Goal: Transaction & Acquisition: Download file/media

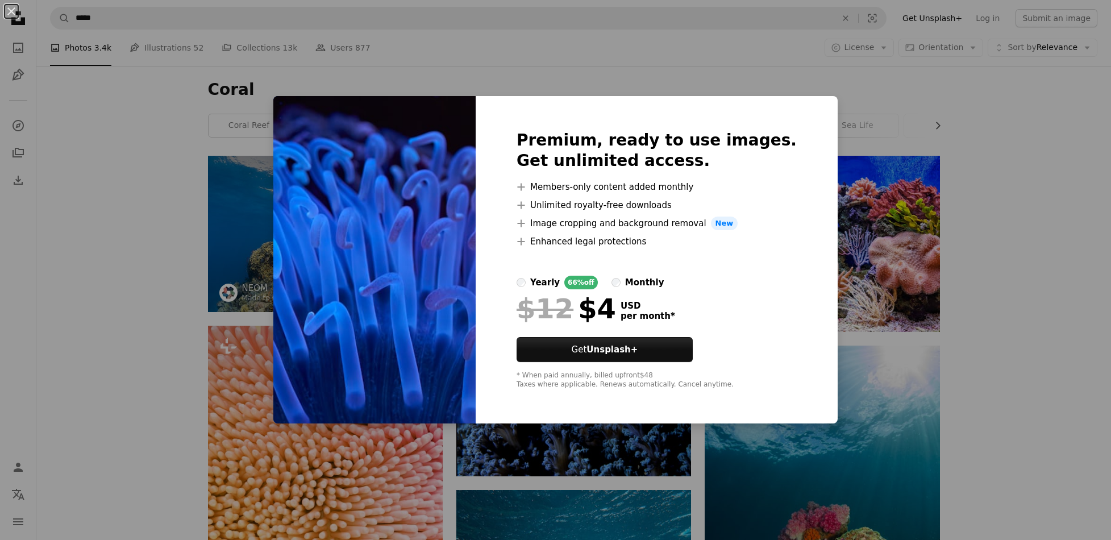
scroll to position [17388, 0]
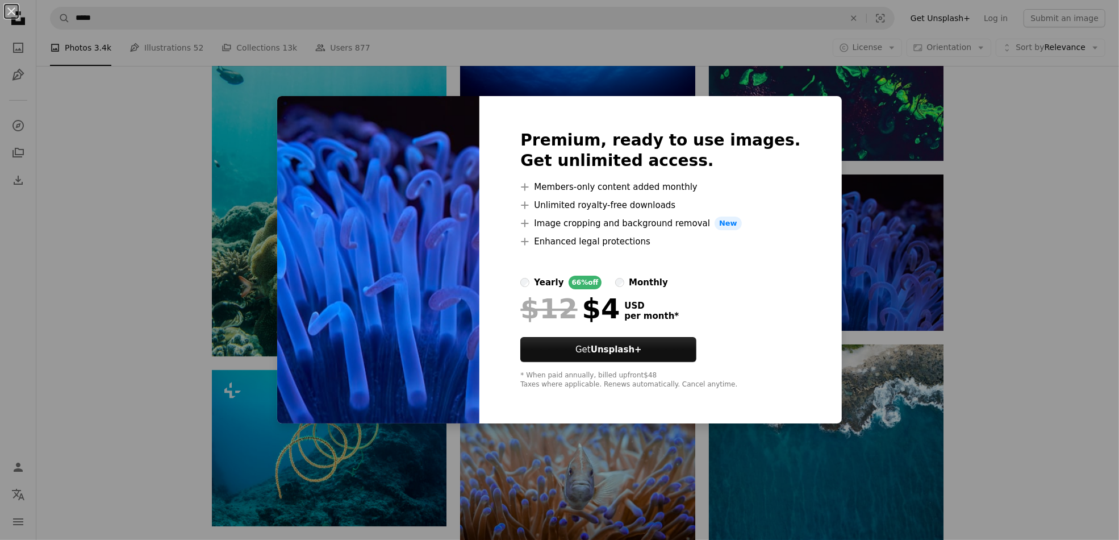
click at [1011, 265] on div "An X shape Premium, ready to use images. Get unlimited access. A plus sign Memb…" at bounding box center [559, 270] width 1119 height 540
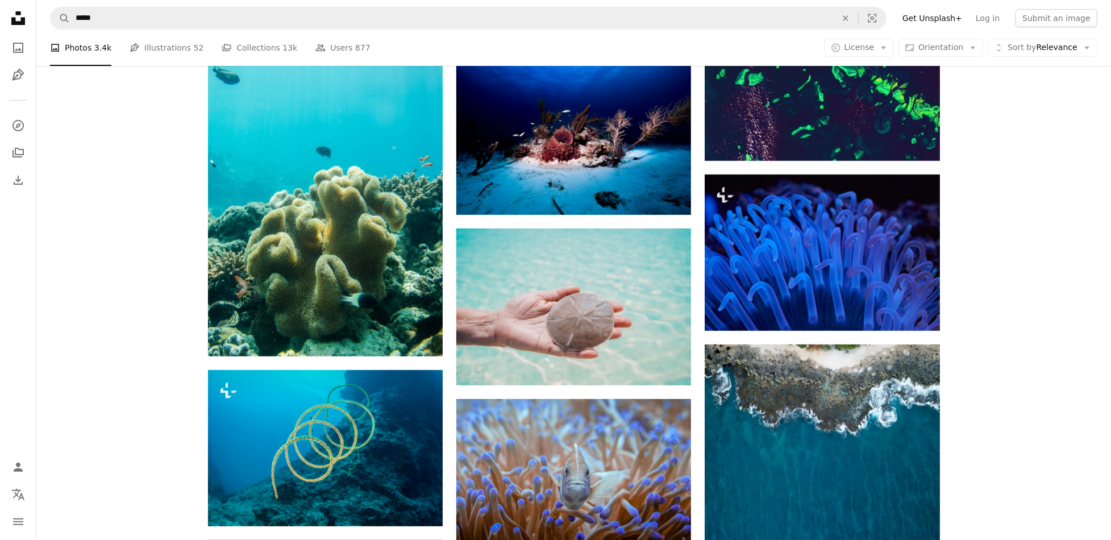
drag, startPoint x: 1046, startPoint y: 279, endPoint x: 1030, endPoint y: 279, distance: 15.9
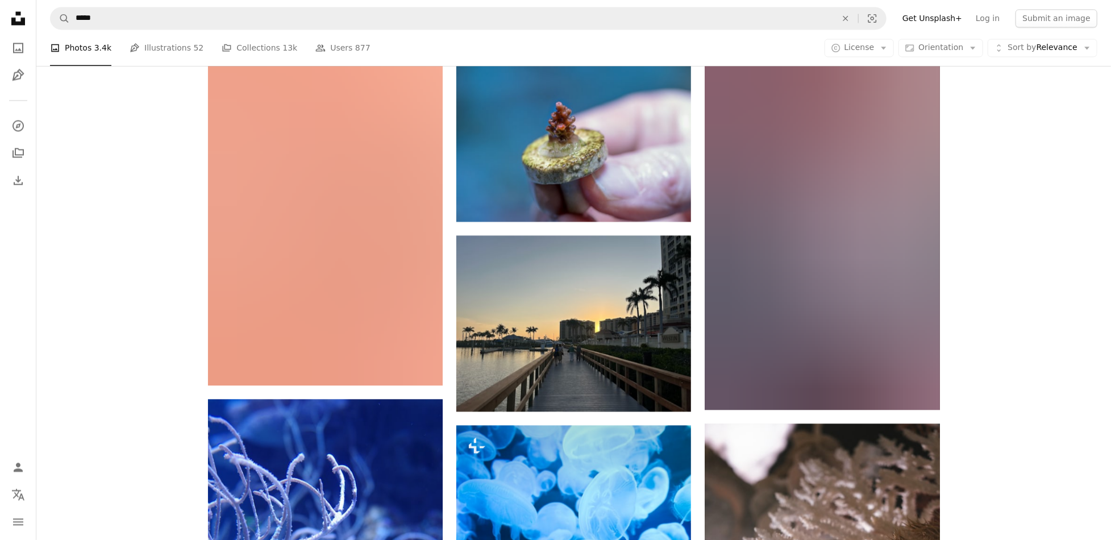
scroll to position [21820, 0]
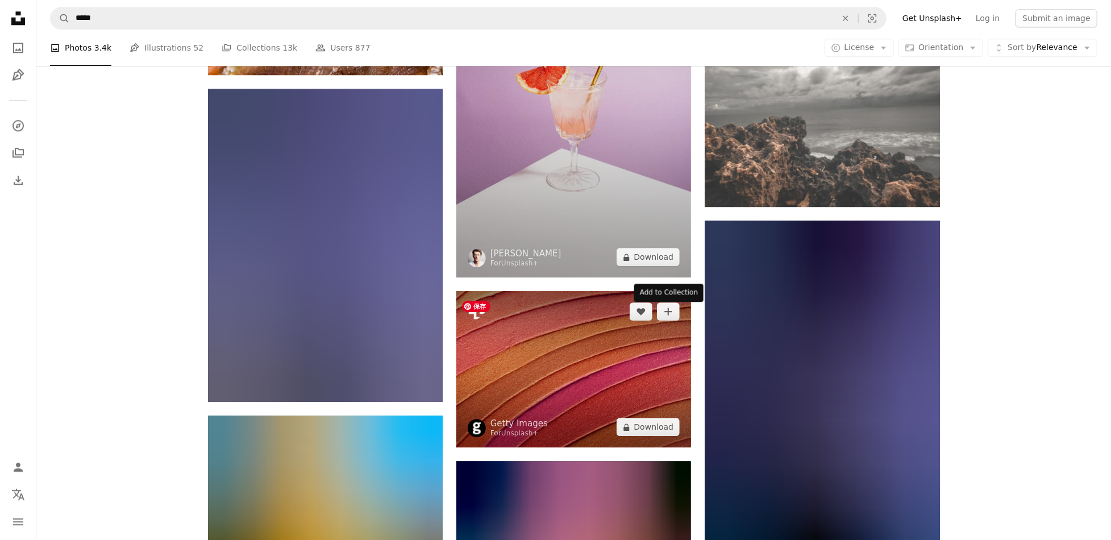
scroll to position [27900, 0]
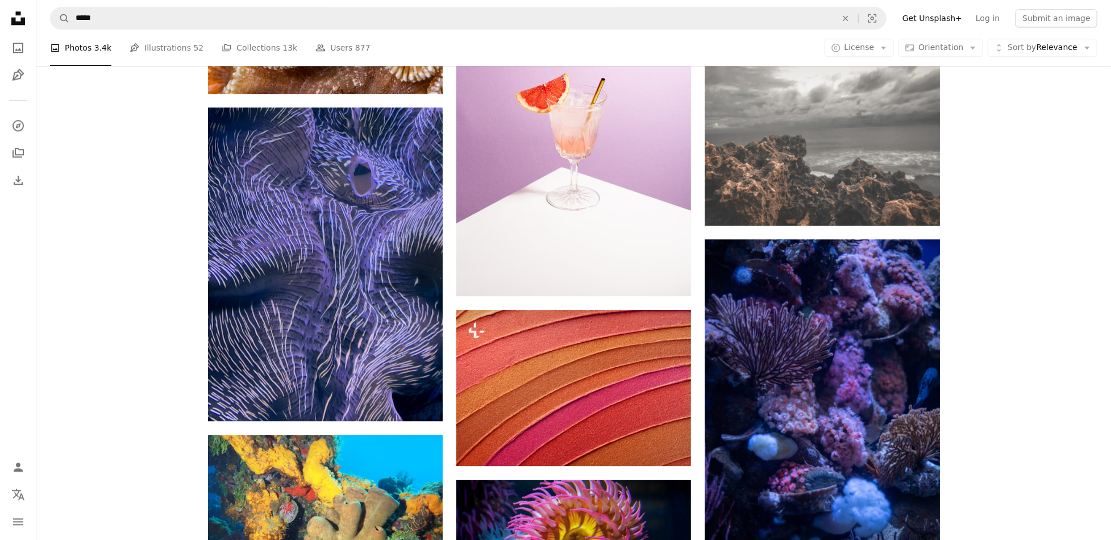
scroll to position [28127, 0]
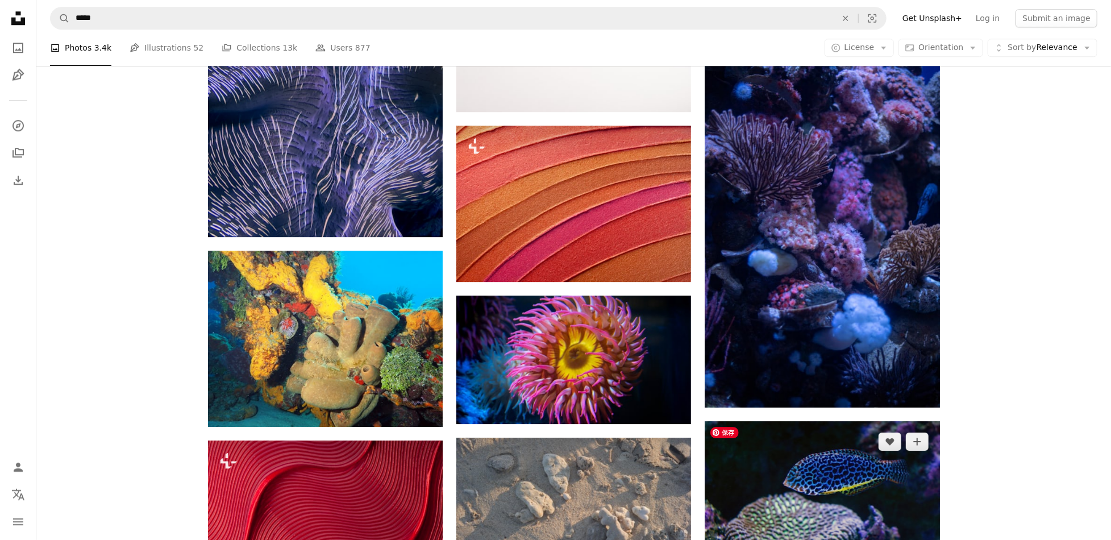
scroll to position [28468, 0]
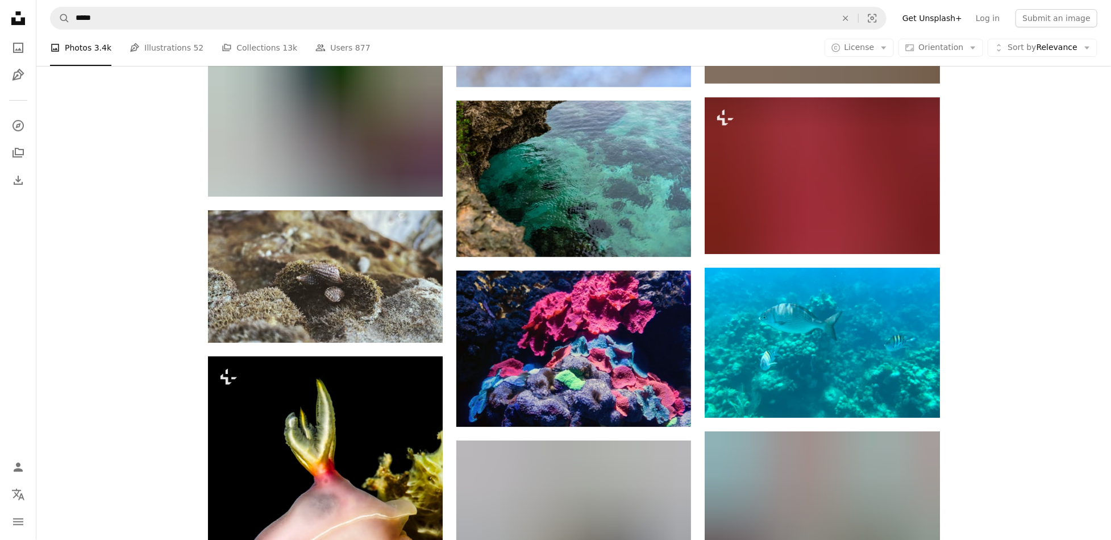
scroll to position [34718, 0]
